Goal: Information Seeking & Learning: Learn about a topic

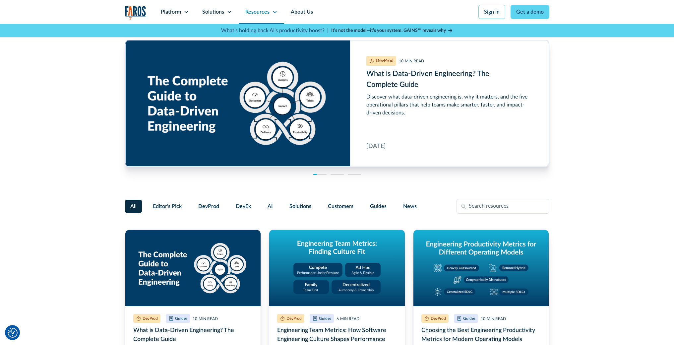
click at [272, 12] on icon at bounding box center [274, 11] width 5 height 5
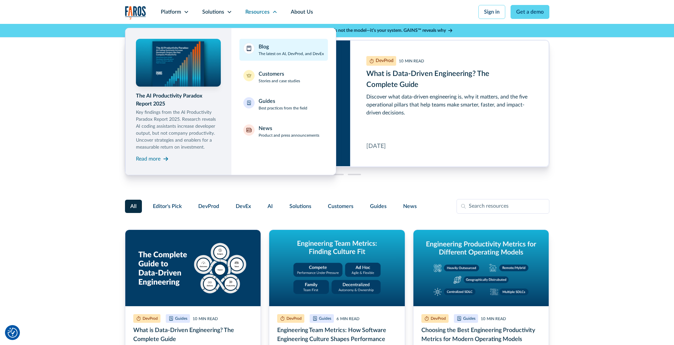
click at [275, 46] on div "Blog The latest on AI, DevProd, and DevEx" at bounding box center [291, 50] width 65 height 14
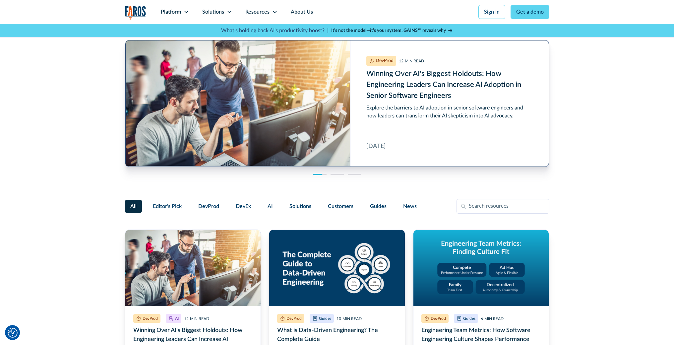
click at [412, 94] on link "Winning Over AI's Biggest Holdouts: How Engineering Leaders Can Increase AI Ado…" at bounding box center [337, 103] width 424 height 127
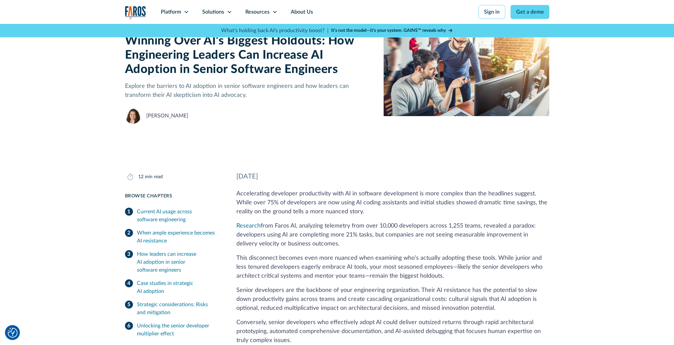
scroll to position [48, 0]
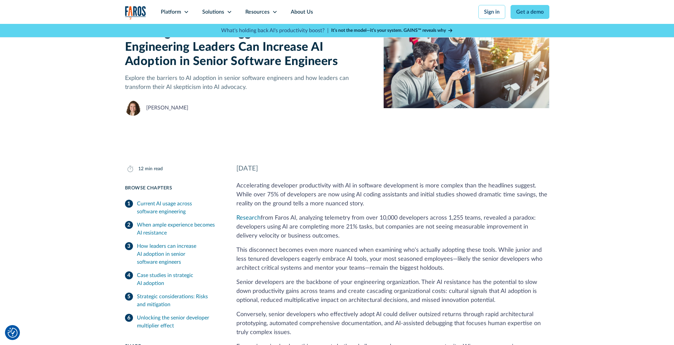
drag, startPoint x: 236, startPoint y: 185, endPoint x: 271, endPoint y: 188, distance: 35.5
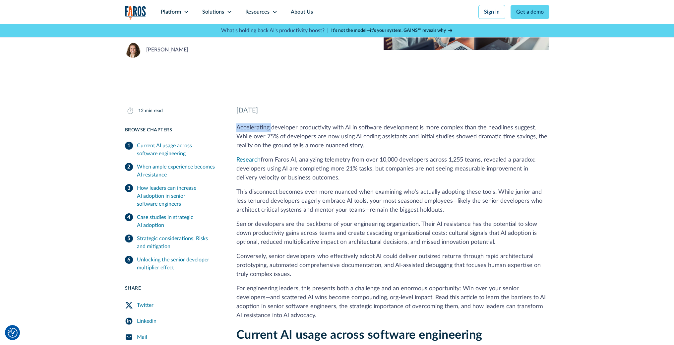
scroll to position [148, 0]
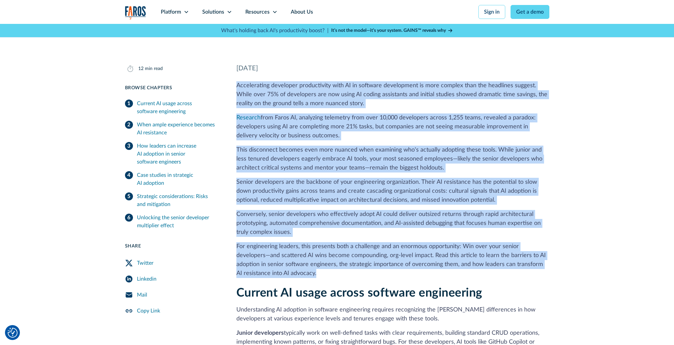
click at [298, 273] on p "For engineering leaders, this presents both a challenge and an enormous opportu…" at bounding box center [392, 260] width 313 height 36
copy div "Accelerating developer productivity with AI in software development is more com…"
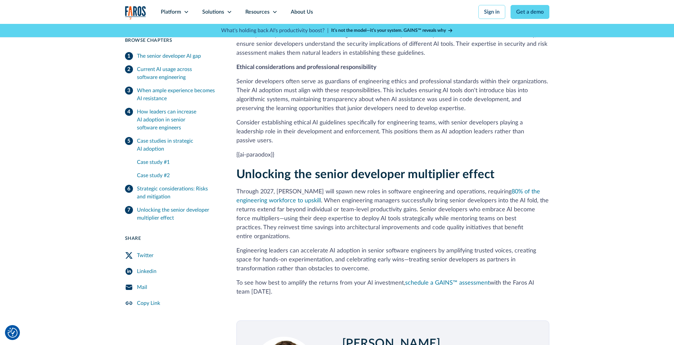
scroll to position [2295, 0]
